Goal: Information Seeking & Learning: Learn about a topic

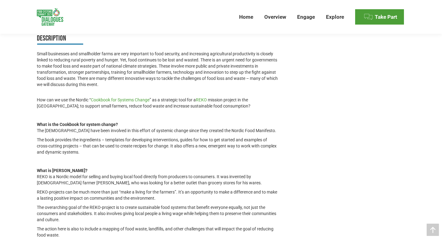
scroll to position [293, 0]
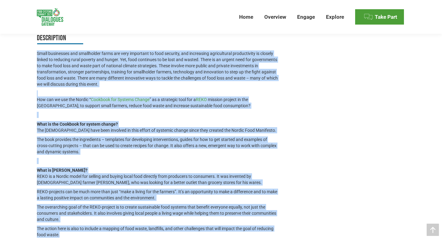
drag, startPoint x: 62, startPoint y: 227, endPoint x: 37, endPoint y: 48, distance: 180.9
copy div "Small businesses and smallholder farms are very important to food security, and…"
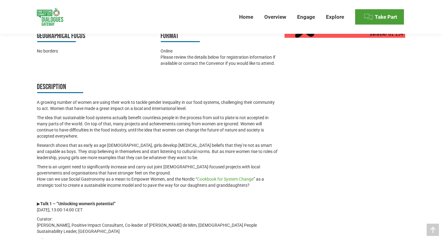
scroll to position [202, 0]
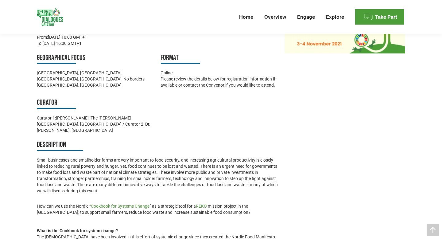
scroll to position [198, 0]
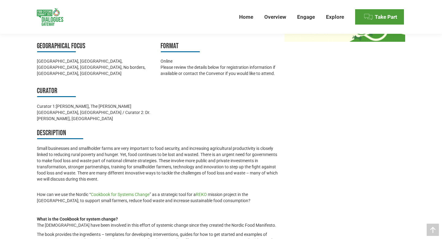
click at [144, 88] on h3 "Curator" at bounding box center [95, 91] width 117 height 11
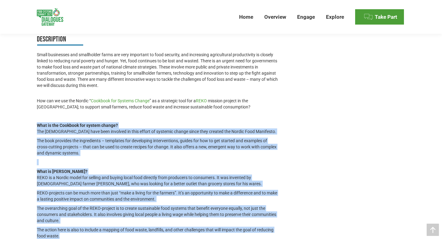
scroll to position [278, 0]
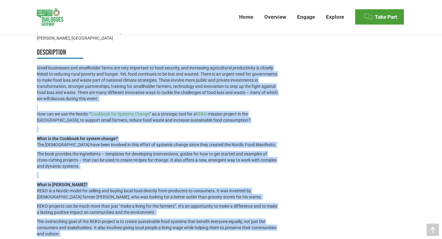
drag, startPoint x: 64, startPoint y: 169, endPoint x: 37, endPoint y: 63, distance: 109.2
copy div "Small businesses and smallholder farms are very important to food security, and…"
click at [274, 73] on p "Small businesses and smallholder farms are very important to food security, and…" at bounding box center [157, 83] width 241 height 37
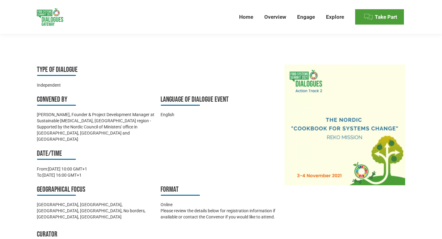
scroll to position [74, 0]
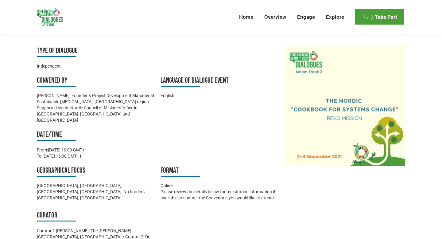
click at [189, 81] on h3 "Language of Dialogue Event" at bounding box center [218, 80] width 117 height 11
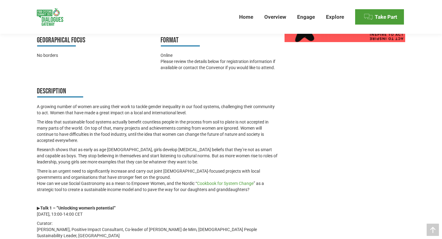
scroll to position [199, 0]
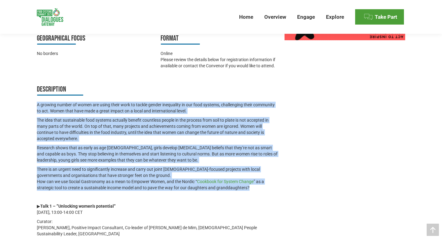
drag, startPoint x: 253, startPoint y: 180, endPoint x: 38, endPoint y: 100, distance: 229.2
copy div "growing number of women are using their work to tackle gender inequality in our…"
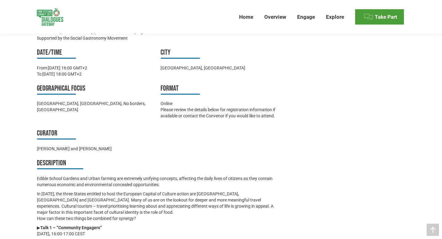
scroll to position [338, 0]
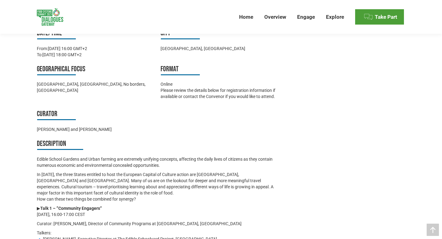
drag, startPoint x: 143, startPoint y: 199, endPoint x: 34, endPoint y: 157, distance: 116.8
click at [34, 157] on div "Official Dialogue Feedback to the United Nations 2021 Food Systems Summit Last …" at bounding box center [220, 195] width 399 height 563
copy div "Edible School Gardens and Urban farming are extremely unifying concepts, affect…"
